Goal: Navigation & Orientation: Find specific page/section

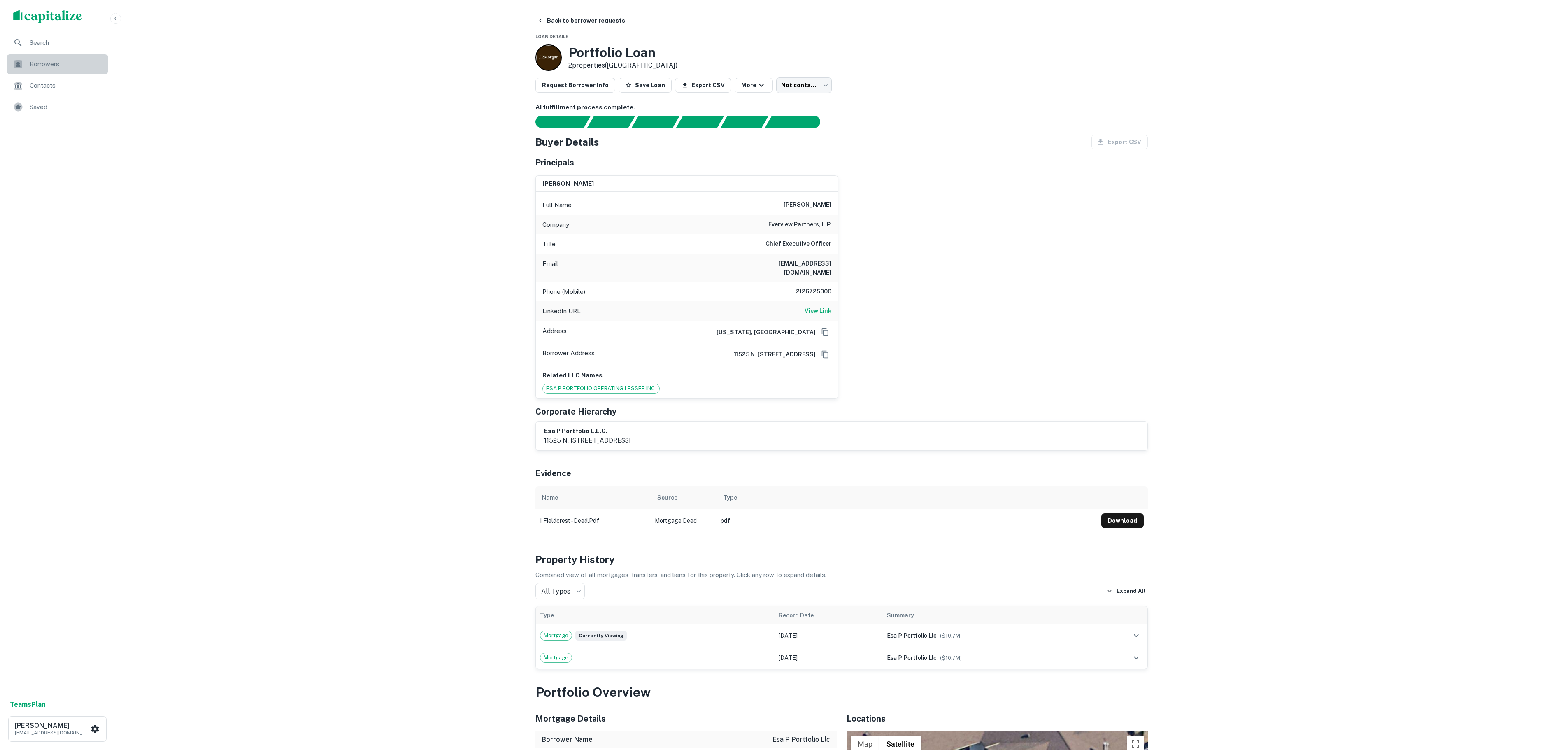
click at [38, 62] on span "Borrowers" at bounding box center [66, 64] width 74 height 10
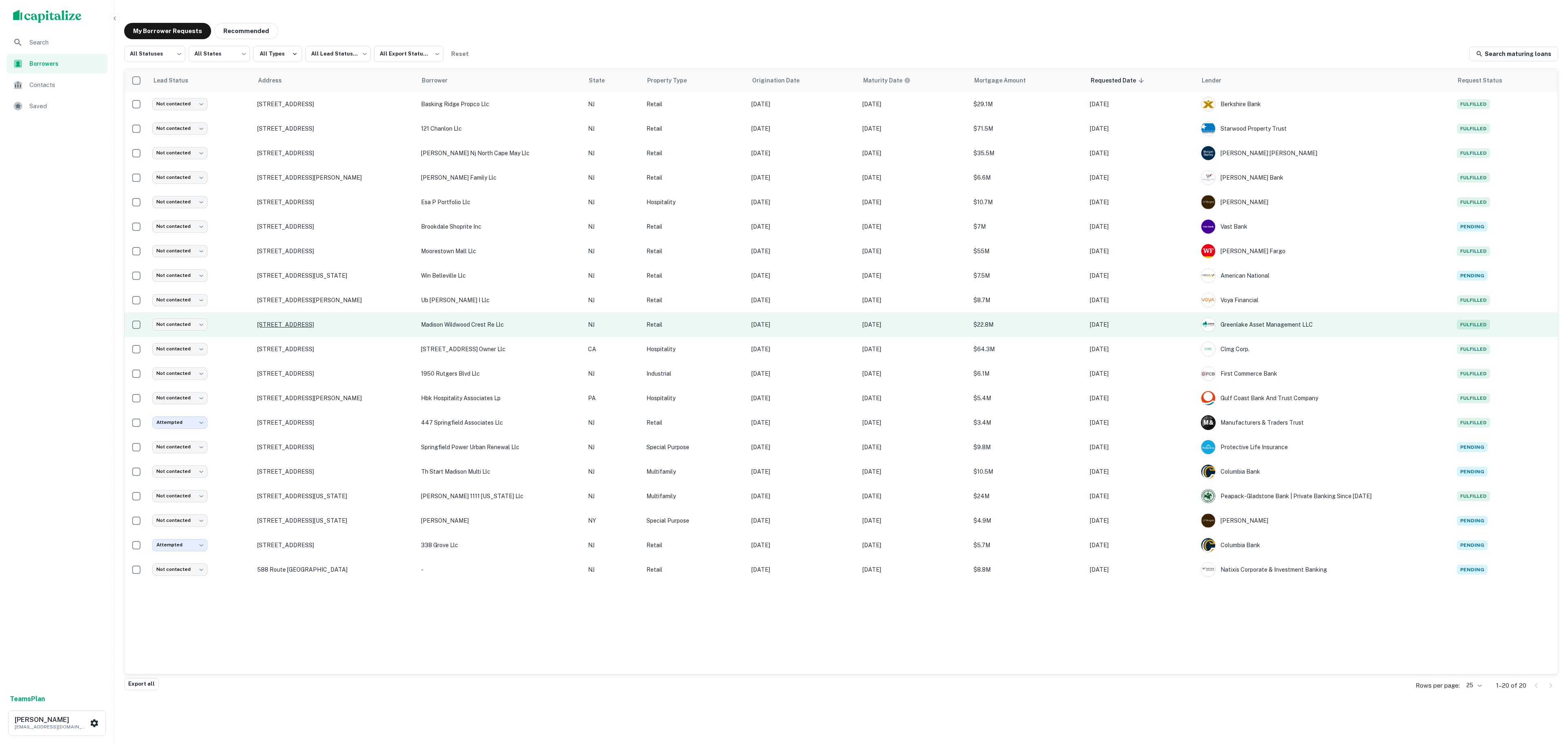
click at [315, 323] on p "7201 Ocean Ave Wildwood, NJ08260" at bounding box center [335, 325] width 155 height 7
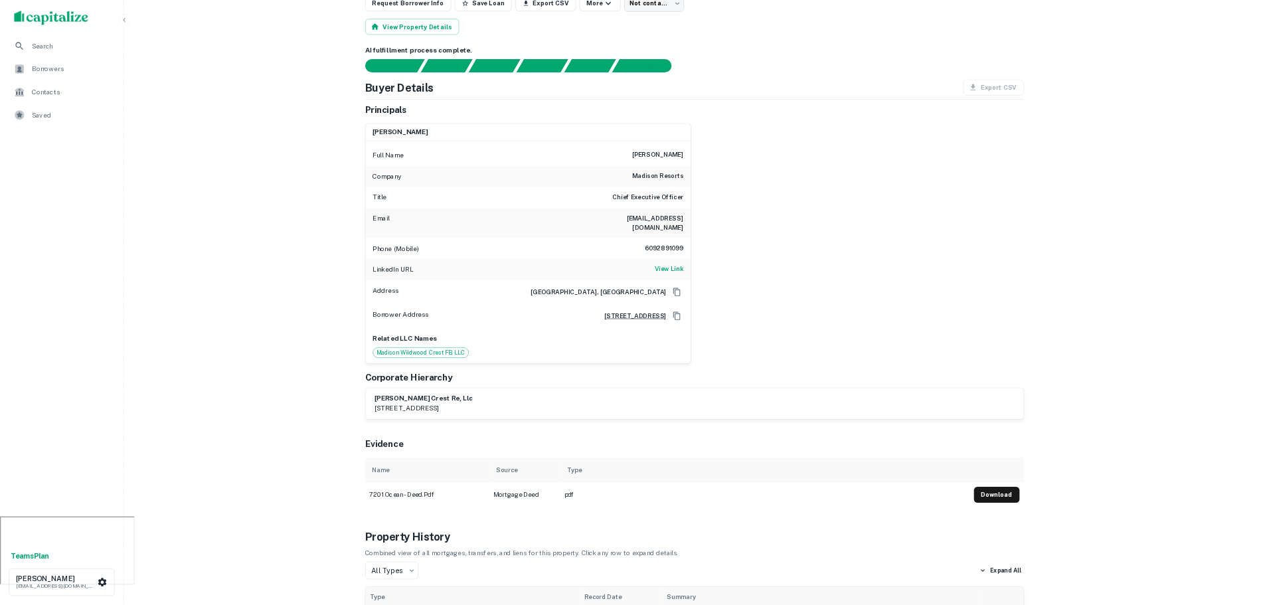
scroll to position [133, 0]
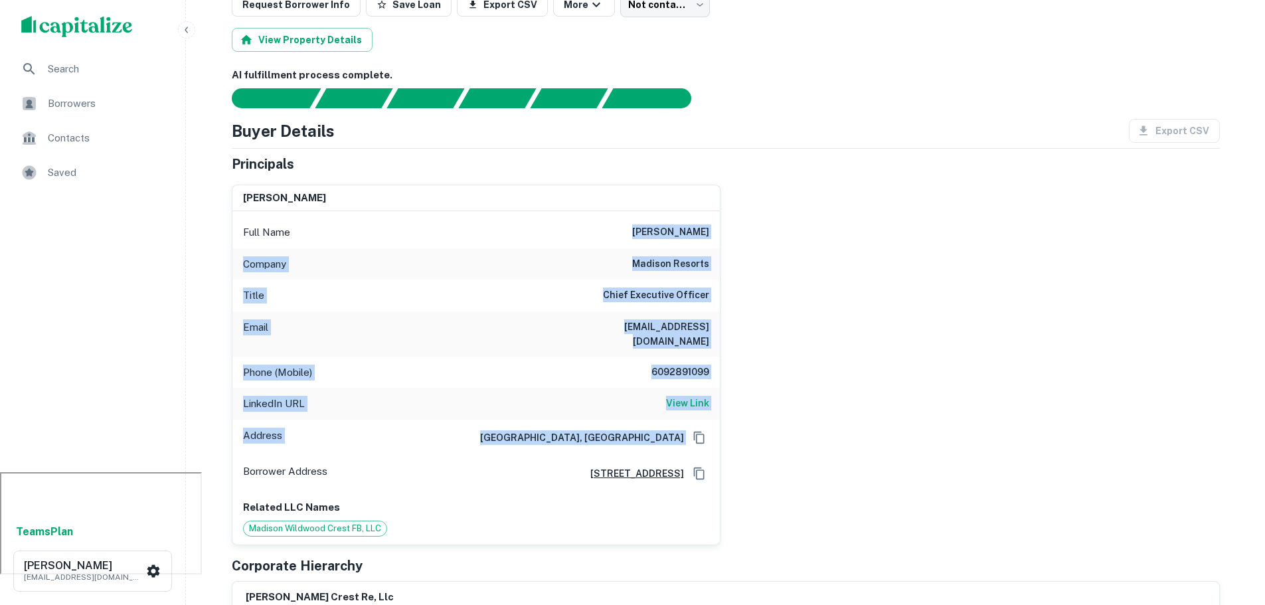
drag, startPoint x: 612, startPoint y: 228, endPoint x: 882, endPoint y: 404, distance: 322.1
click at [819, 410] on div "daniel alicea Full Name daniel alicea Company madison resorts Title Chief Execu…" at bounding box center [720, 359] width 999 height 371
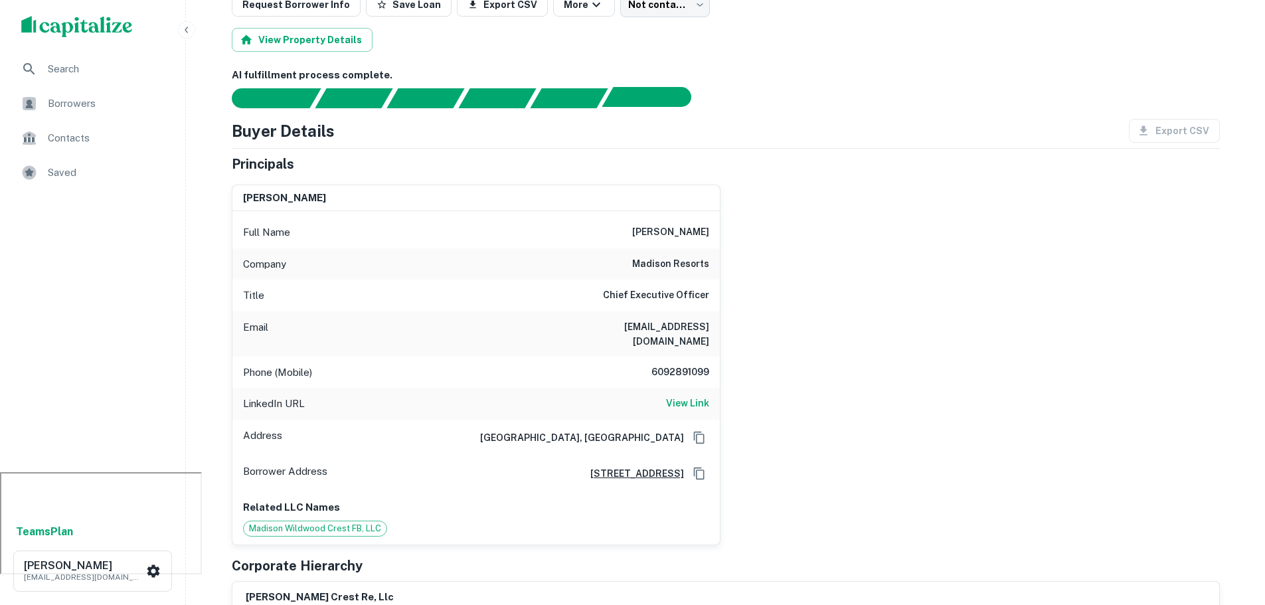
click at [625, 106] on div "AI fulfillment process complete." at bounding box center [641, 97] width 78 height 20
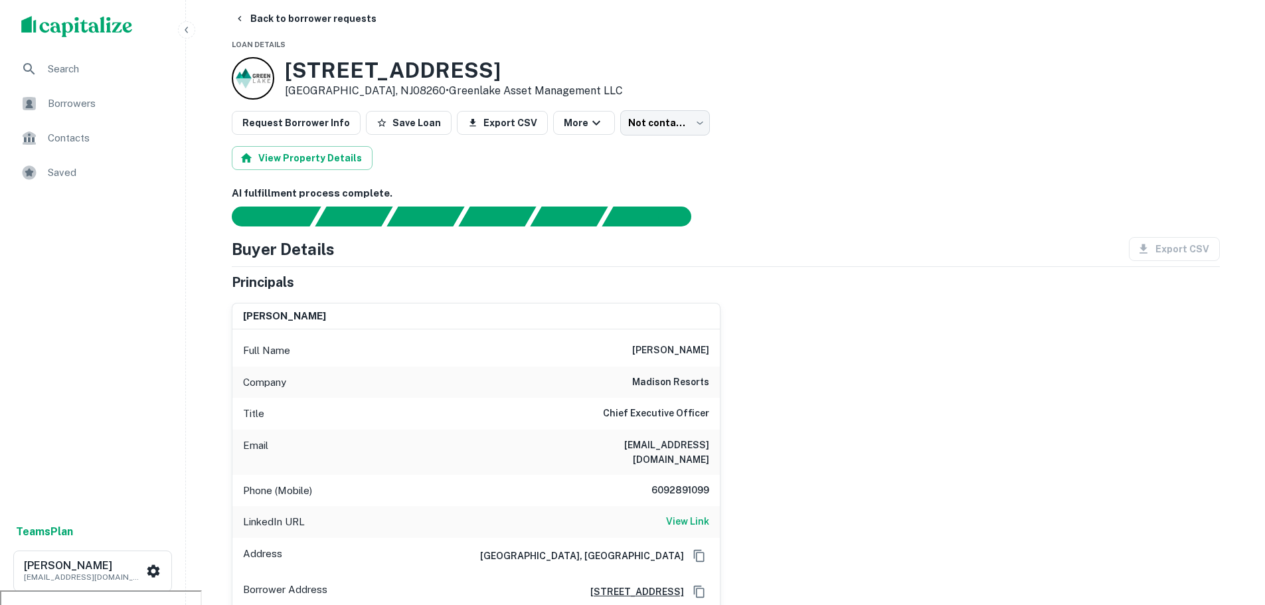
scroll to position [0, 0]
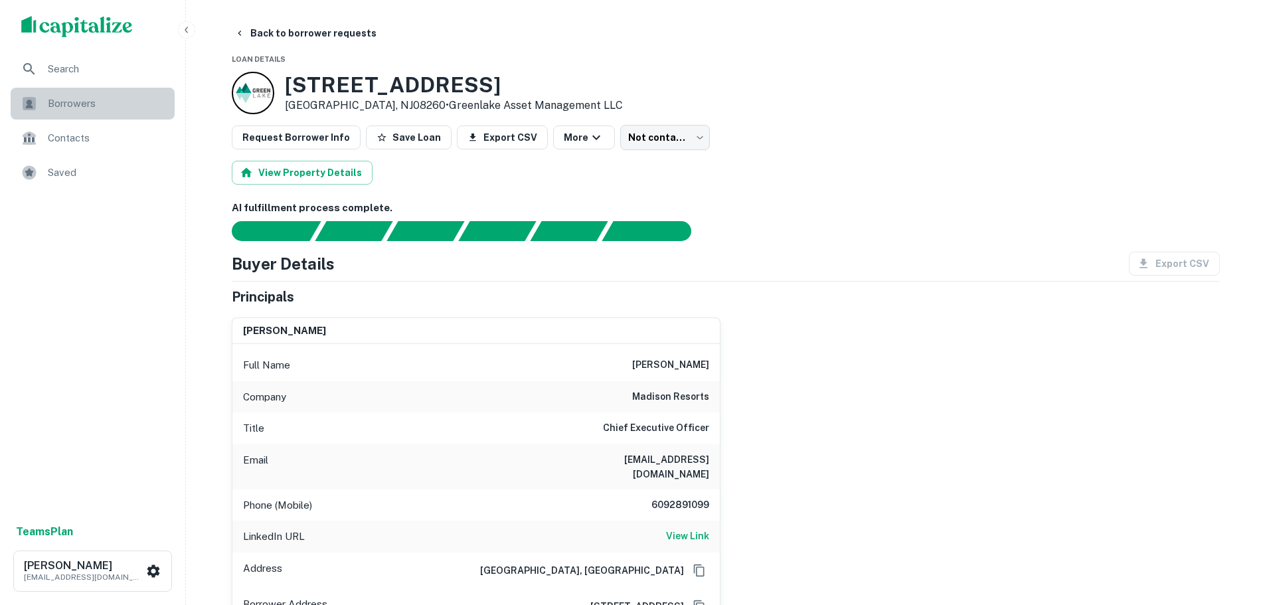
click at [71, 100] on span "Borrowers" at bounding box center [107, 104] width 119 height 16
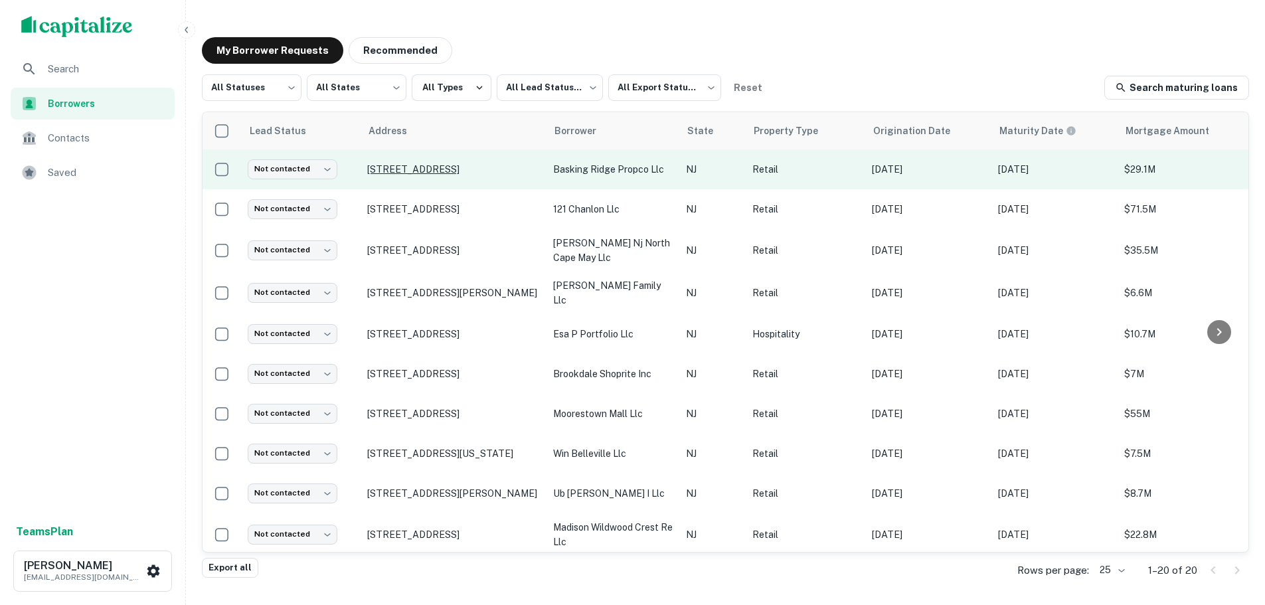
click at [417, 163] on p "[STREET_ADDRESS]" at bounding box center [453, 169] width 173 height 12
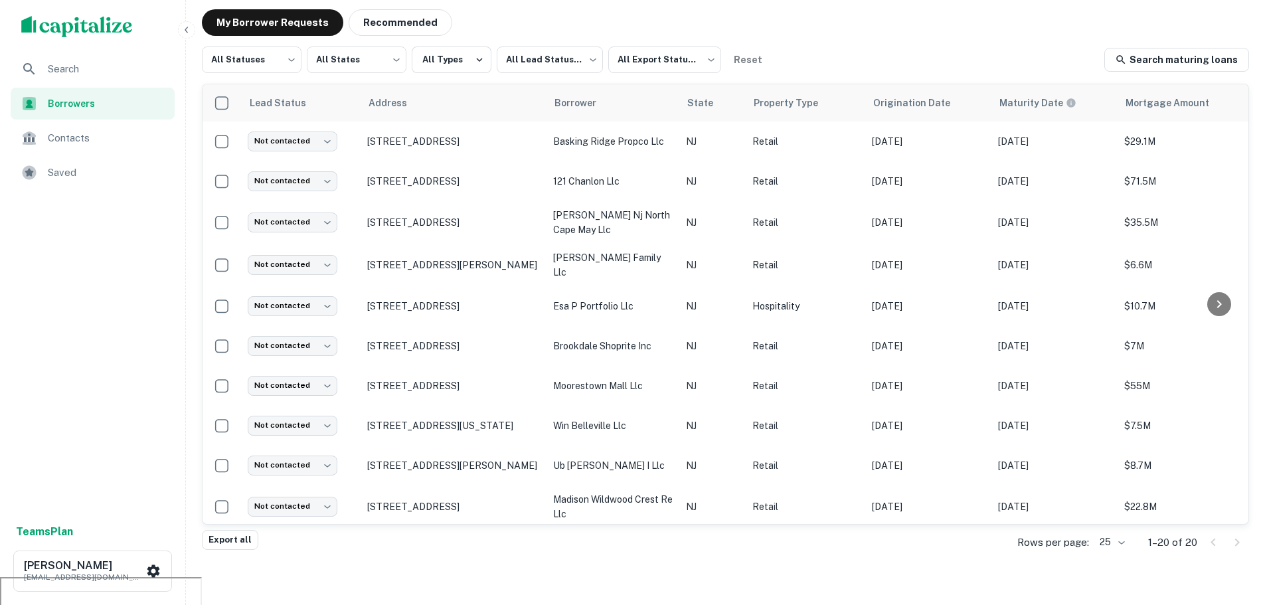
scroll to position [41, 0]
